Goal: Navigation & Orientation: Find specific page/section

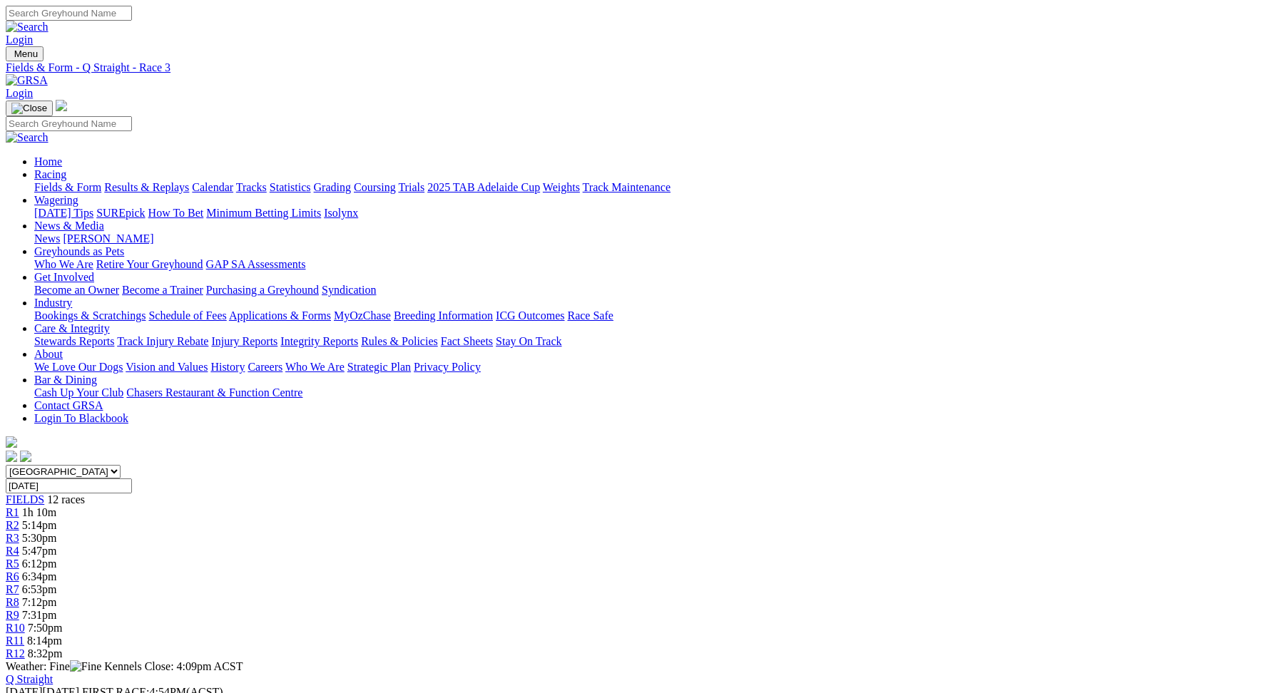
click at [101, 181] on link "Fields & Form" at bounding box center [67, 187] width 67 height 12
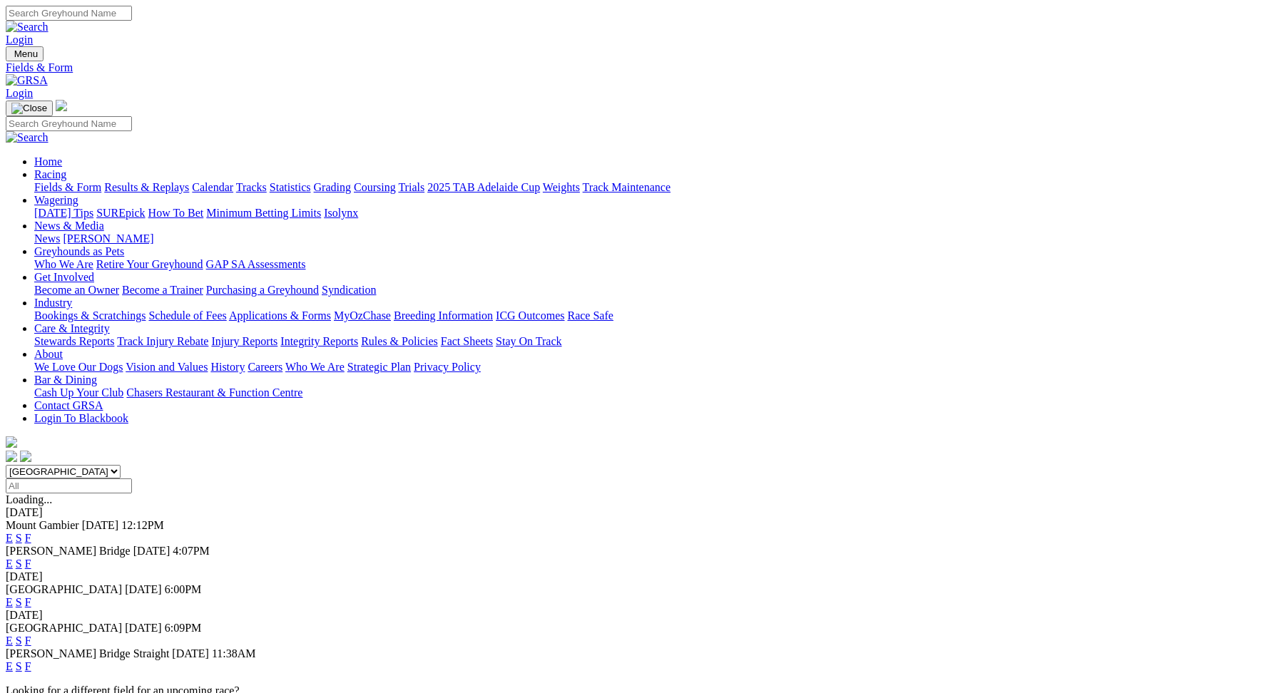
click at [121, 465] on select "South Australia New South Wales Northern Territory Queensland Tasmania Victoria…" at bounding box center [63, 472] width 115 height 14
select select "NSW"
